Goal: Information Seeking & Learning: Understand process/instructions

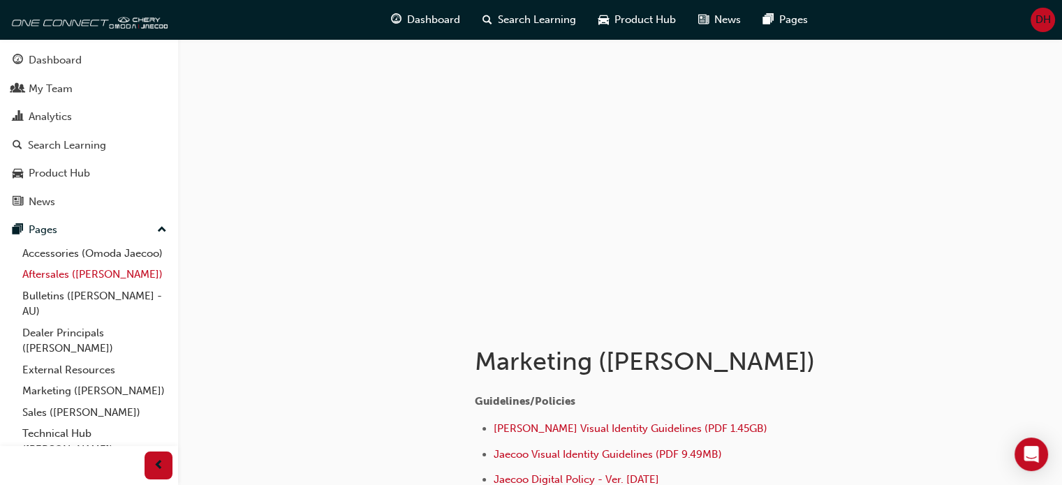
click at [87, 286] on link "Aftersales ([PERSON_NAME])" at bounding box center [95, 275] width 156 height 22
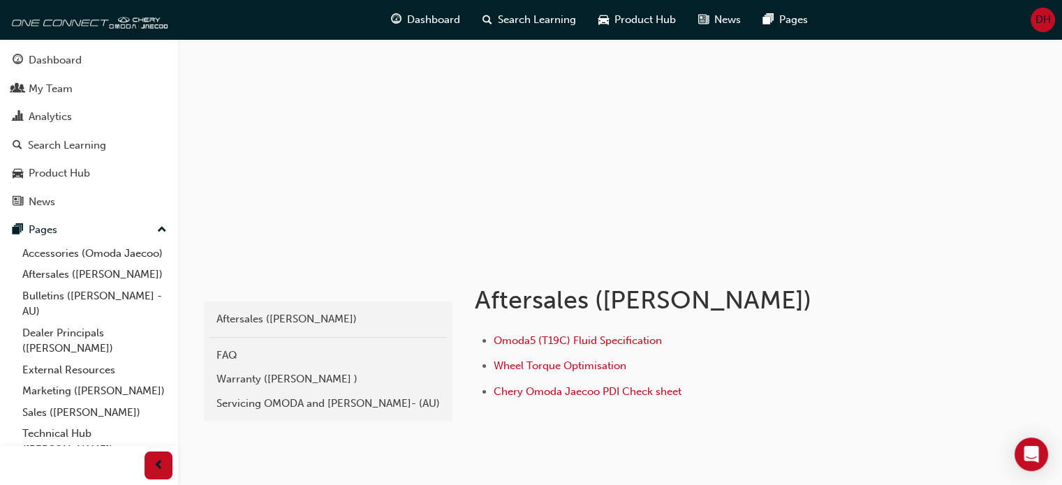
scroll to position [113, 0]
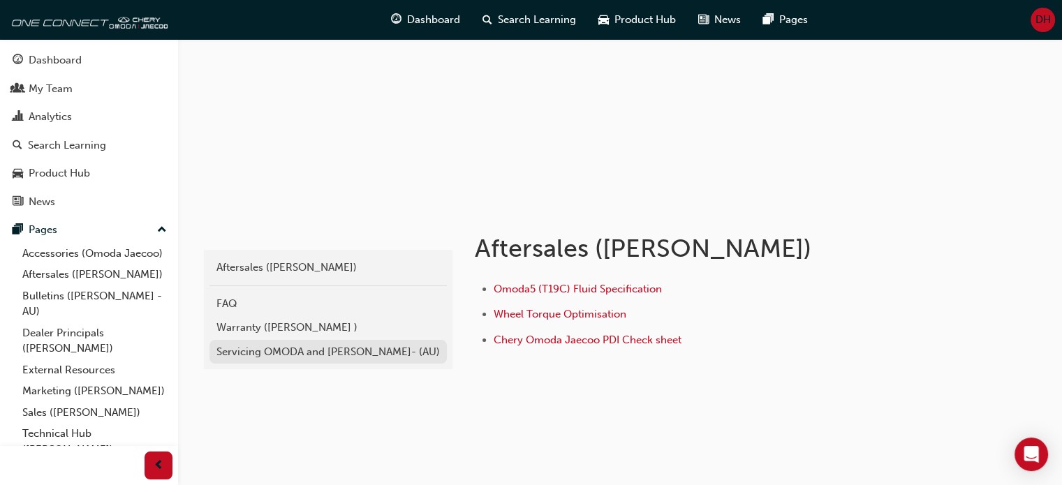
click at [297, 354] on div "Servicing OMODA and [PERSON_NAME]- (AU)" at bounding box center [327, 352] width 223 height 16
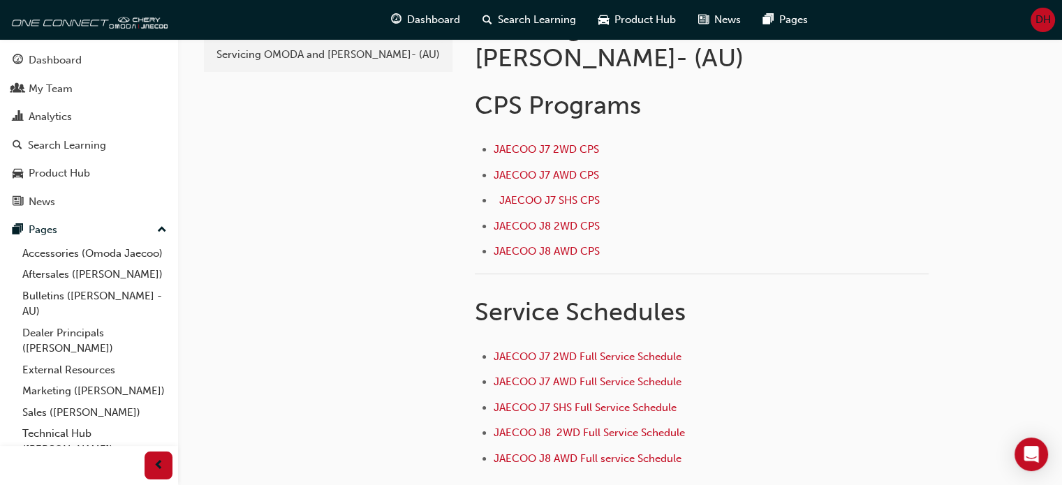
scroll to position [140, 0]
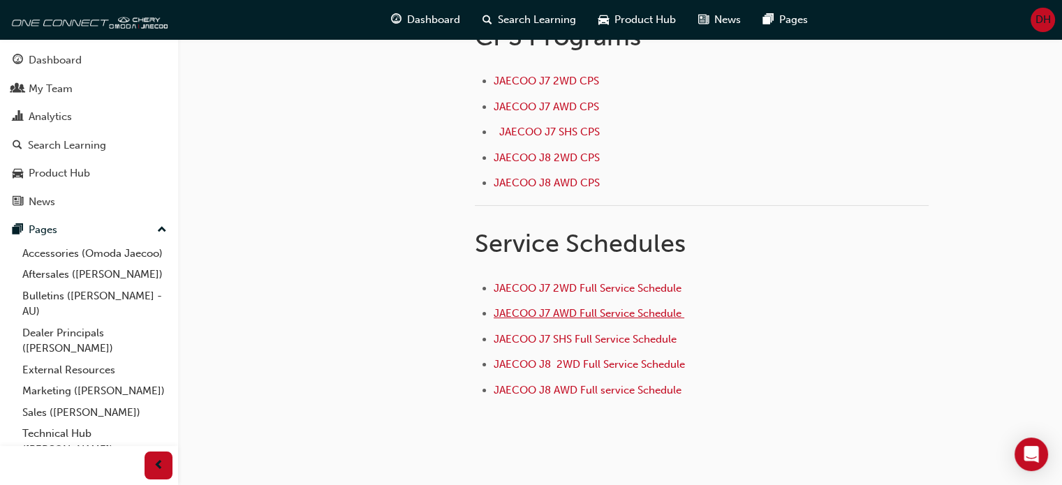
click at [606, 307] on span "JAECOO J7 AWD Full Service Schedule ﻿" at bounding box center [589, 313] width 191 height 13
